Goal: Task Accomplishment & Management: Manage account settings

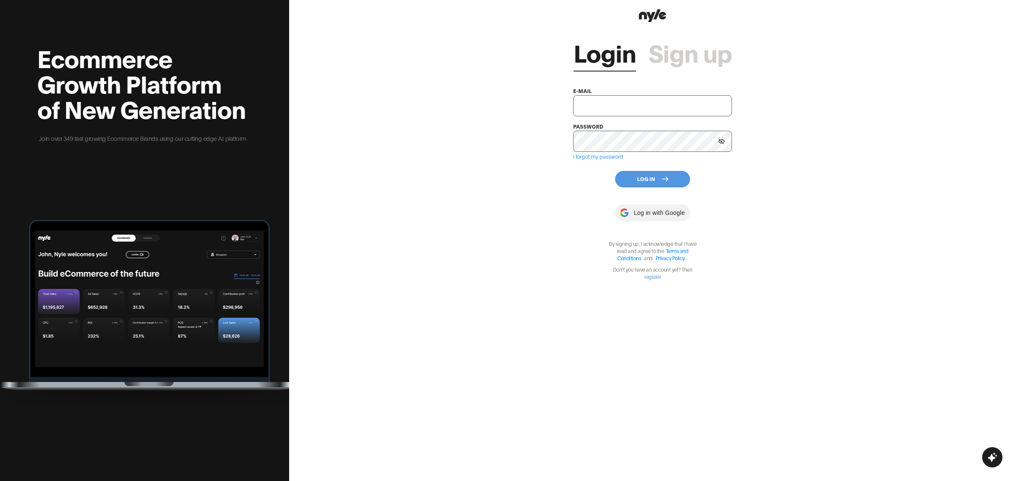
type input "[EMAIL_ADDRESS][PERSON_NAME]"
click at [634, 175] on button "Log In" at bounding box center [652, 179] width 75 height 17
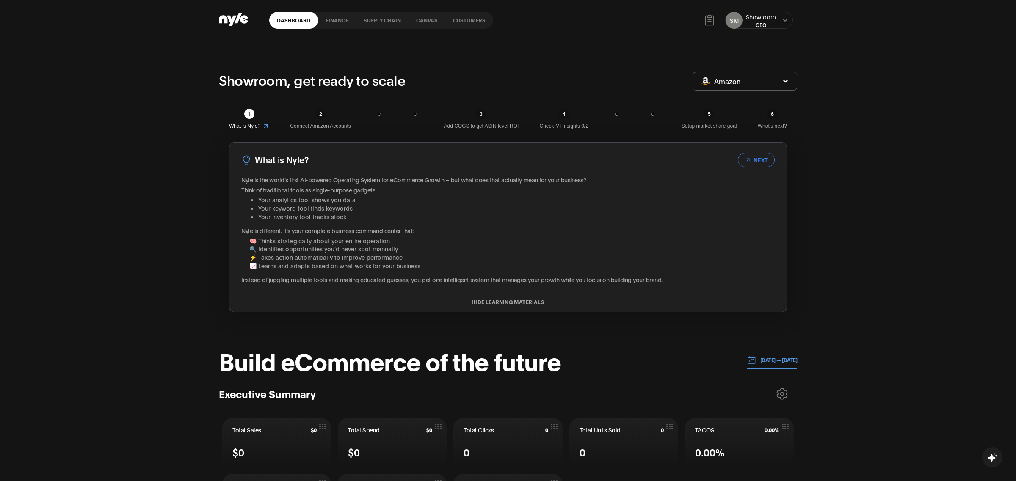
click at [472, 16] on link "Customers" at bounding box center [469, 20] width 48 height 17
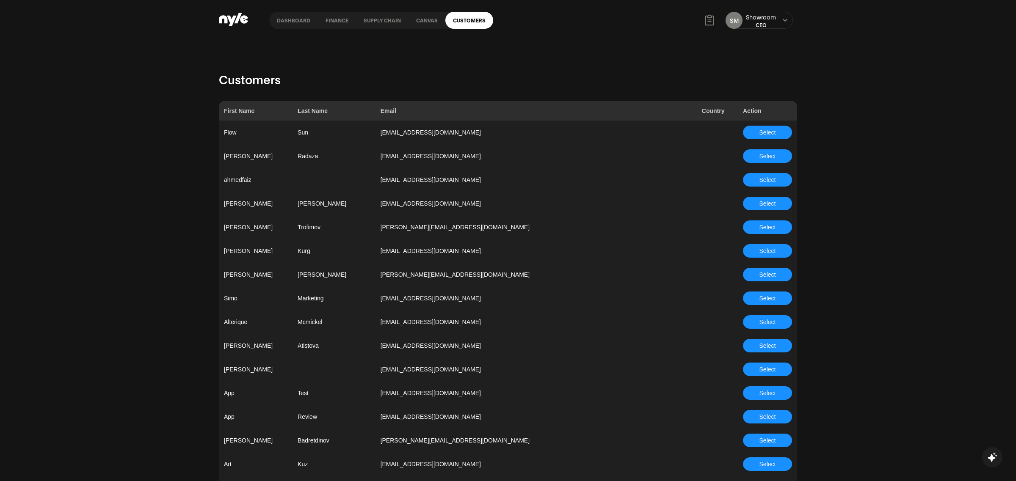
scroll to position [2355, 0]
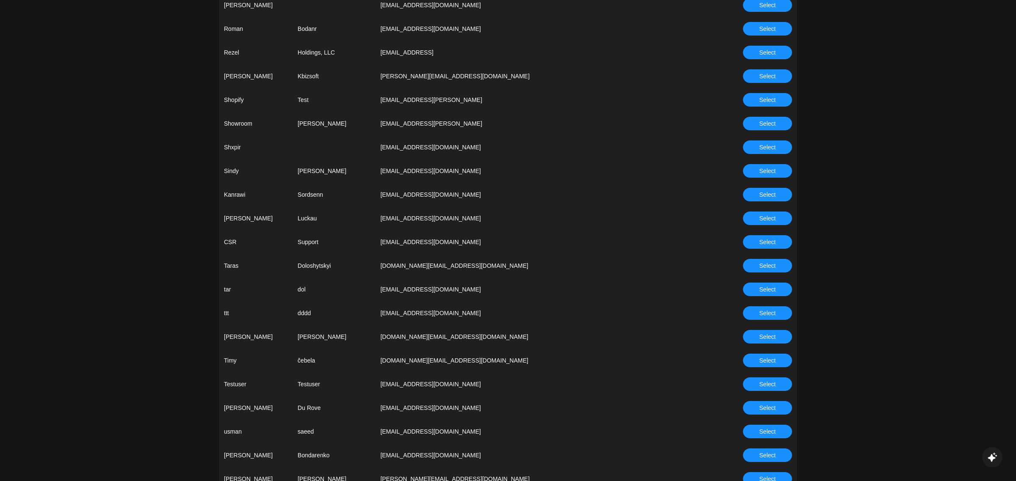
click at [757, 240] on button "Select" at bounding box center [767, 242] width 49 height 14
